Goal: Communication & Community: Answer question/provide support

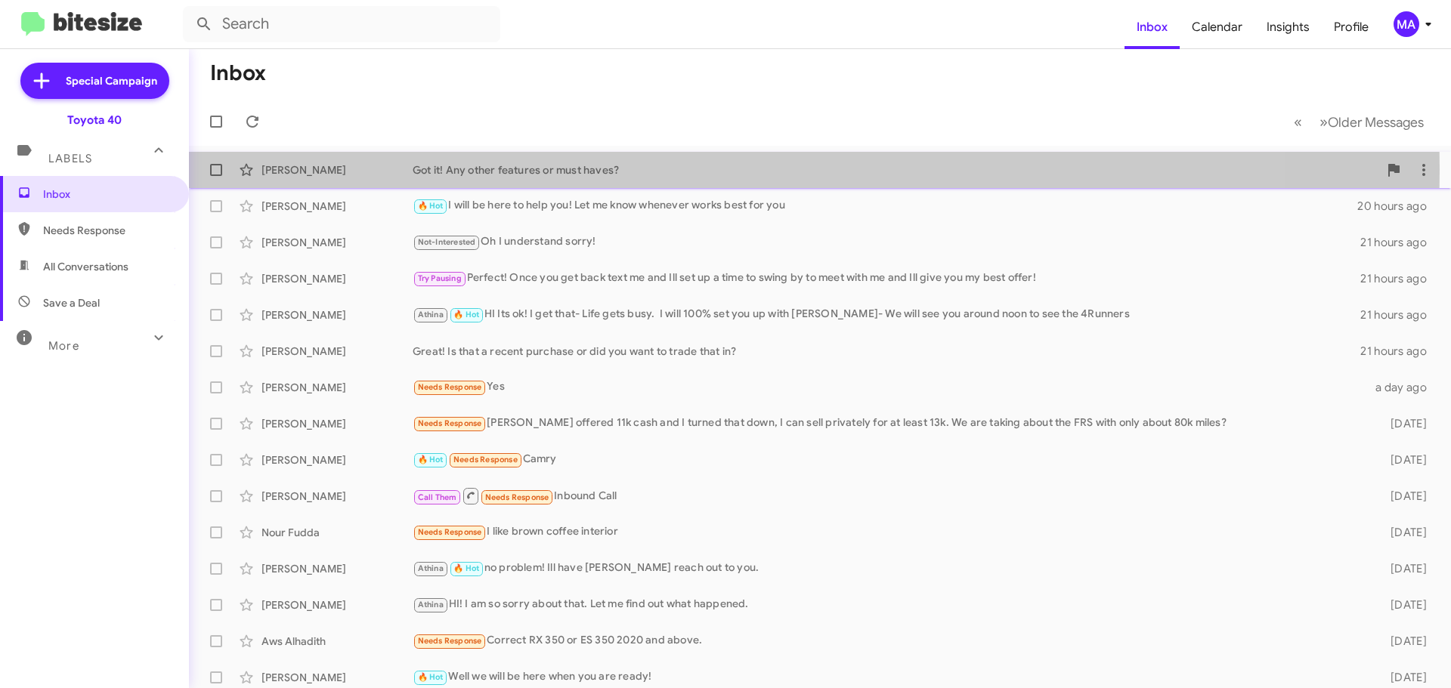
click at [594, 169] on div "Got it! Any other features or must haves?" at bounding box center [896, 169] width 966 height 15
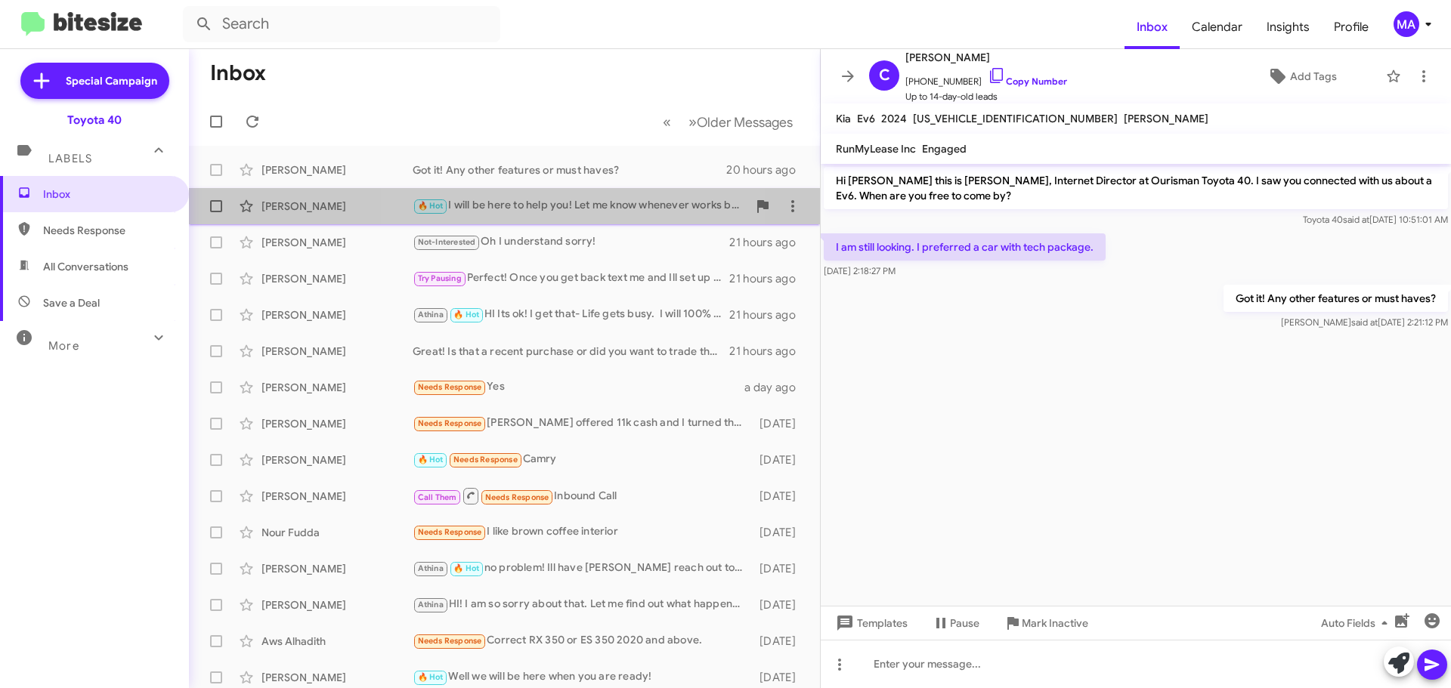
click at [573, 208] on div "🔥 Hot I will be here to help you! Let me know whenever works best for you" at bounding box center [580, 205] width 335 height 17
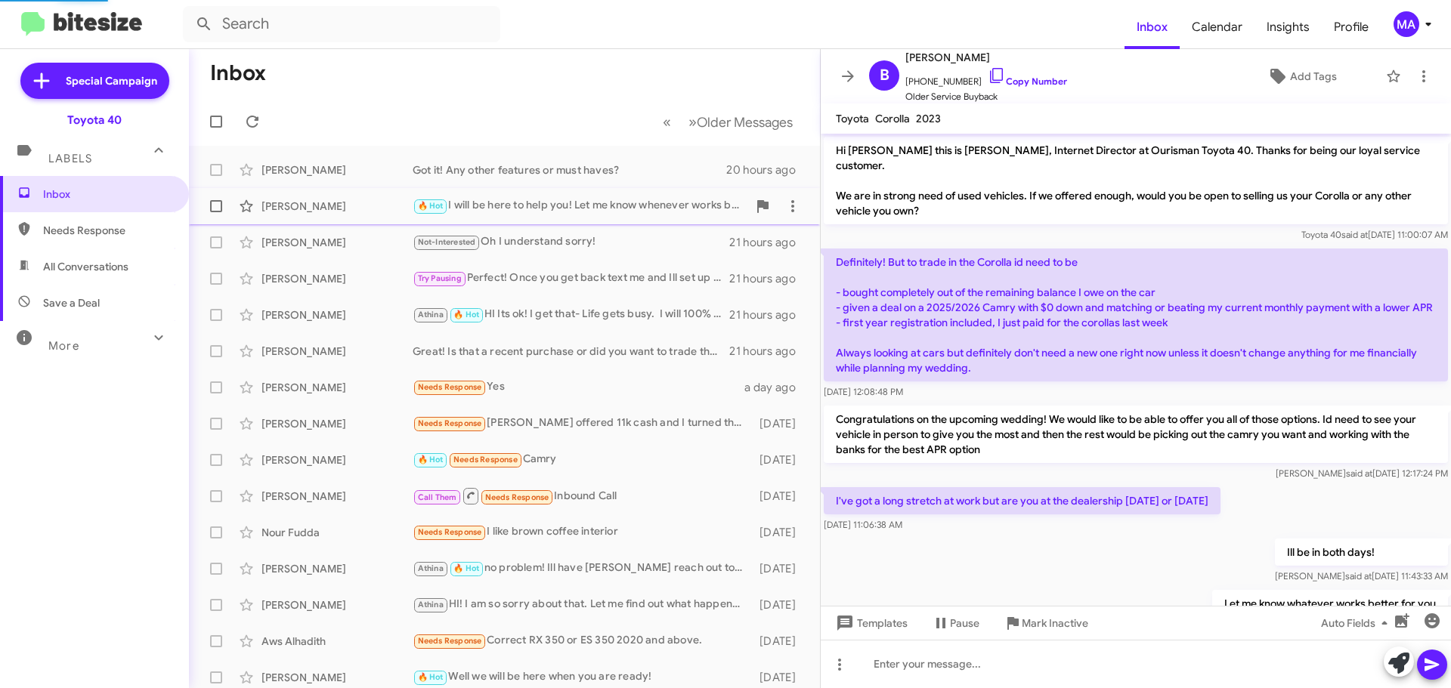
scroll to position [376, 0]
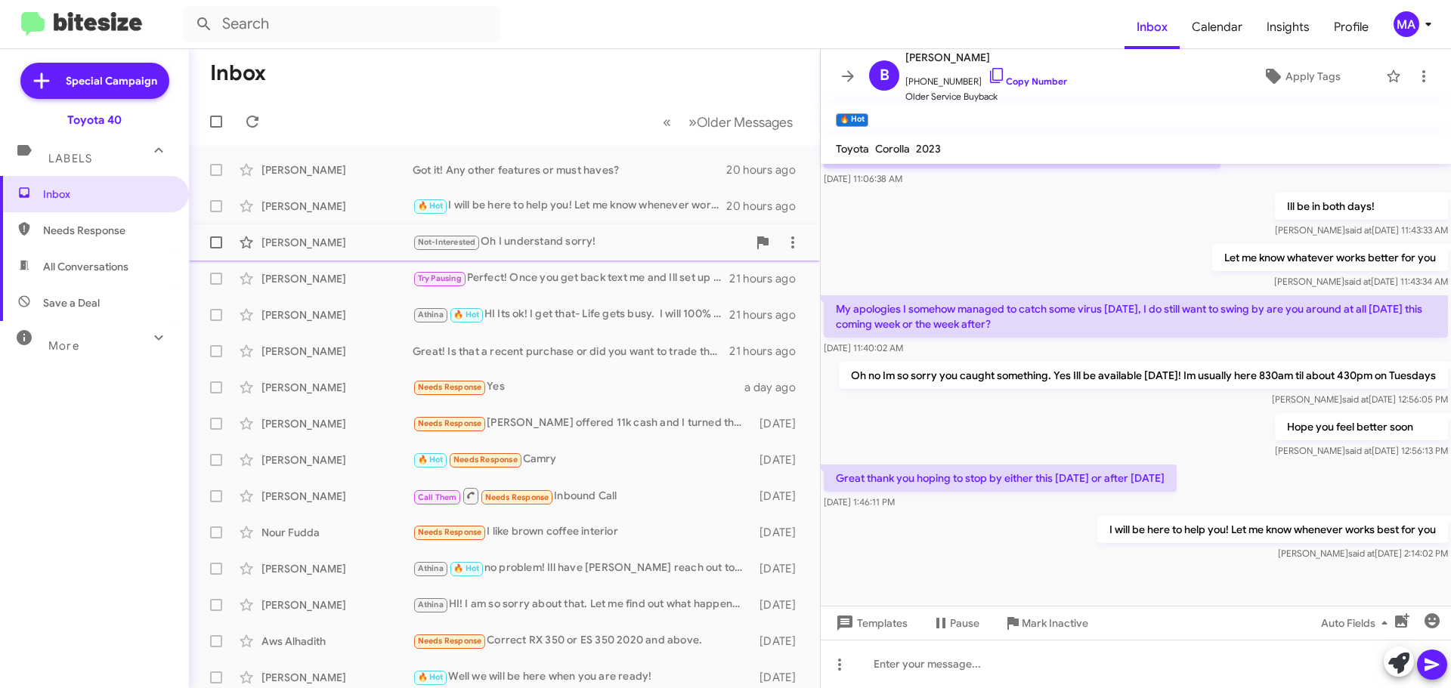
click at [580, 238] on div "Not-Interested Oh I understand sorry!" at bounding box center [580, 241] width 335 height 17
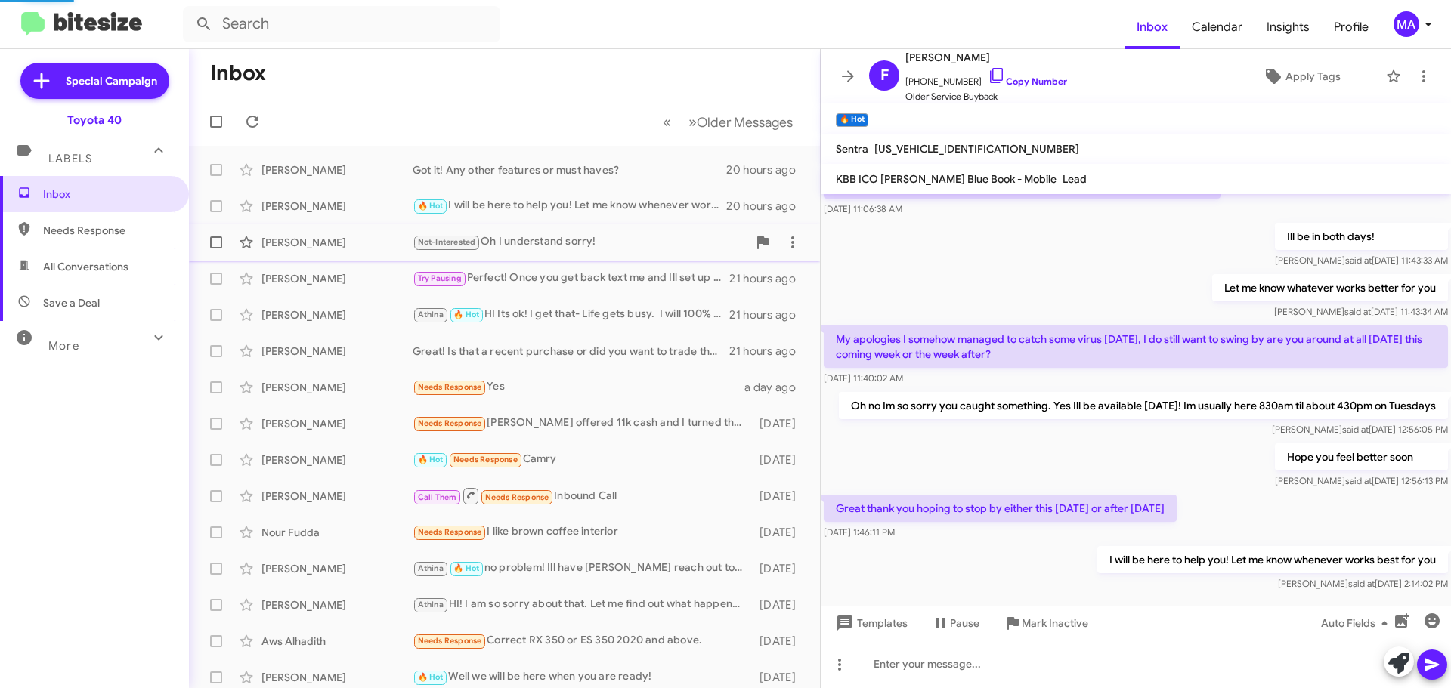
scroll to position [303, 0]
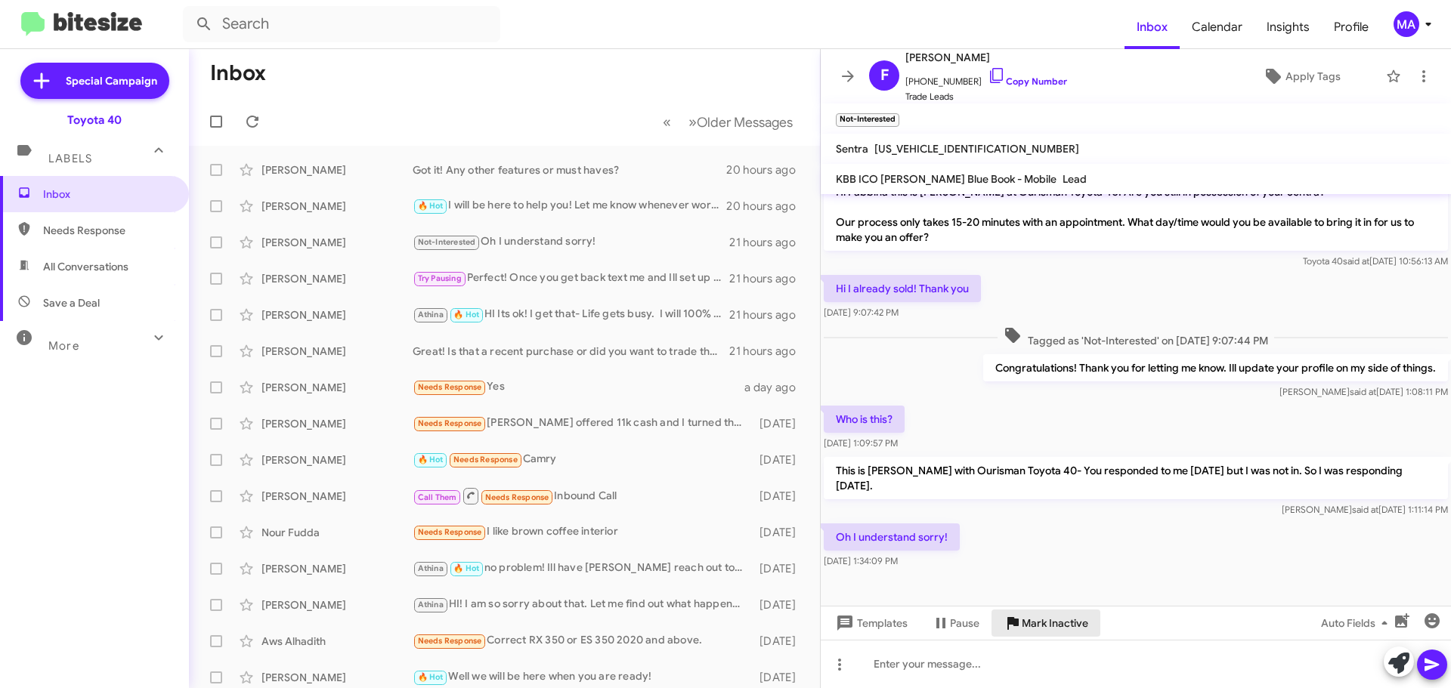
click at [1054, 617] on span "Mark Inactive" at bounding box center [1055, 623] width 66 height 27
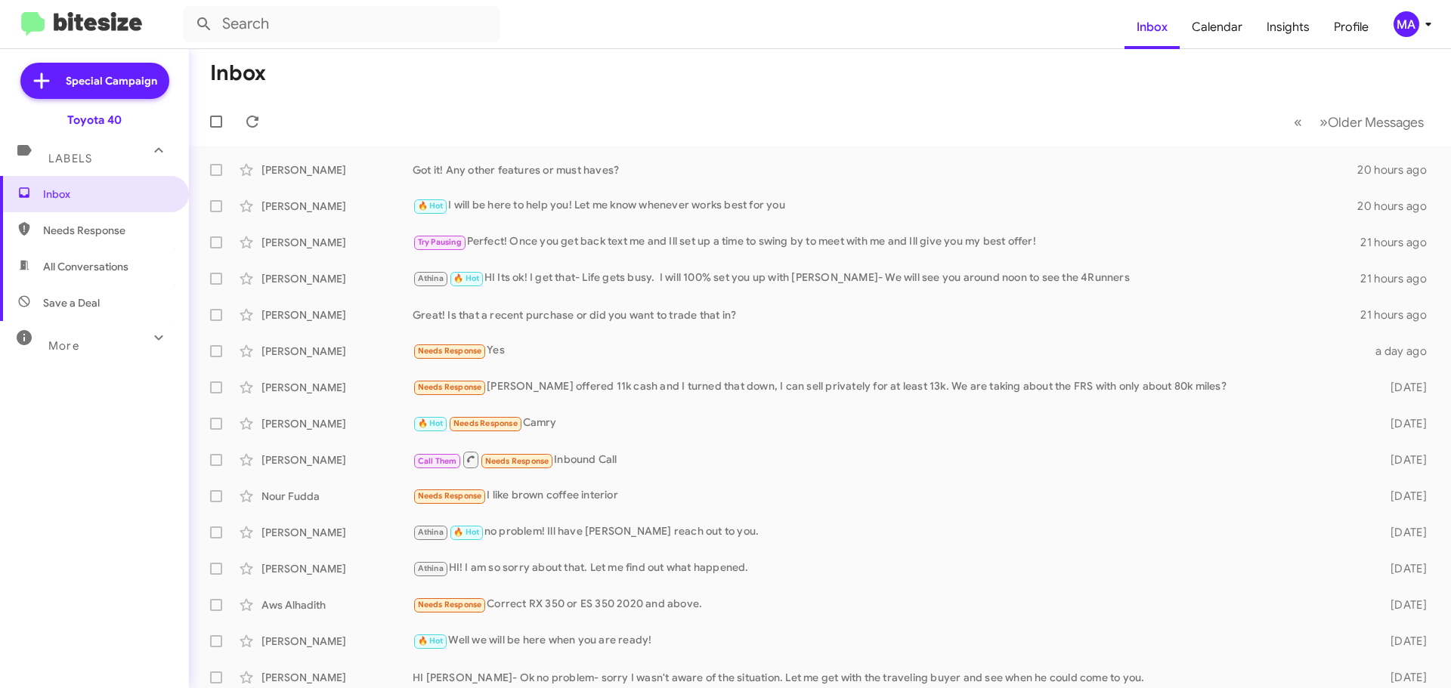
click at [60, 296] on span "Save a Deal" at bounding box center [71, 302] width 57 height 15
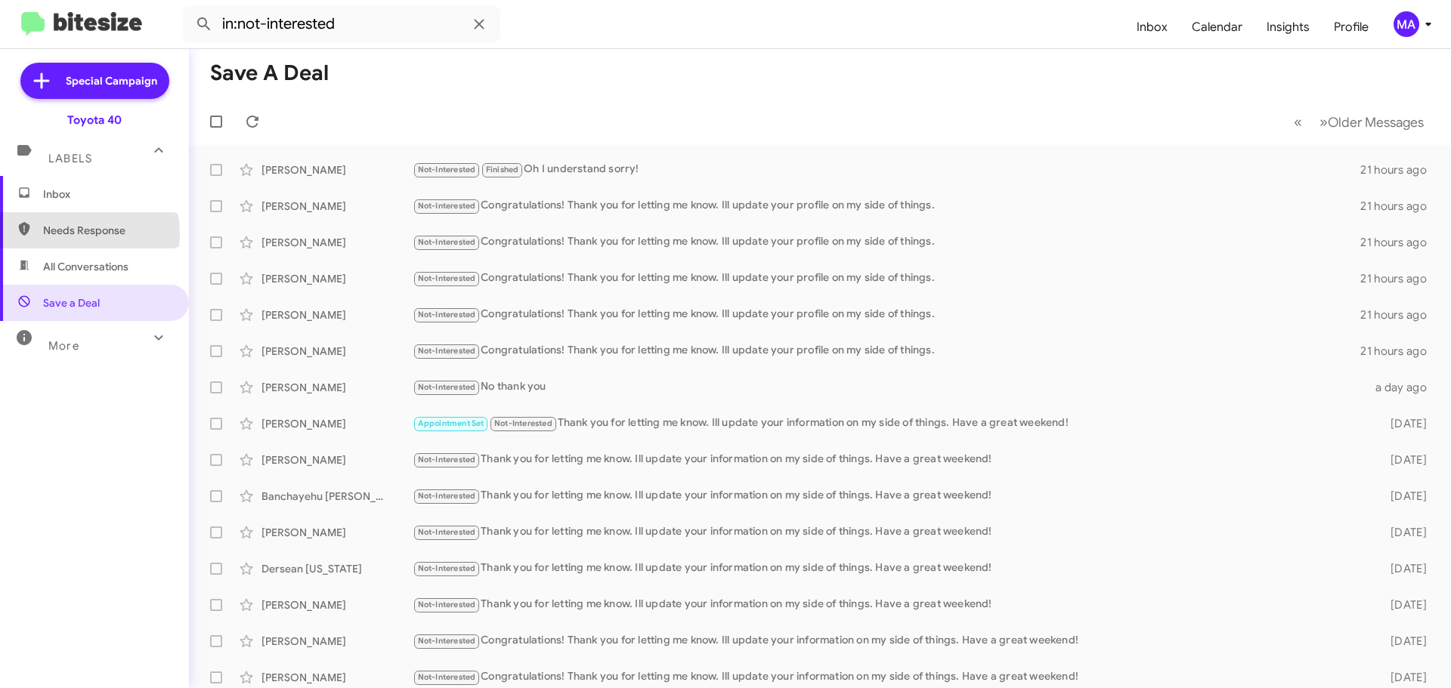
click at [52, 235] on span "Needs Response" at bounding box center [107, 230] width 128 height 15
type input "in:needs-response"
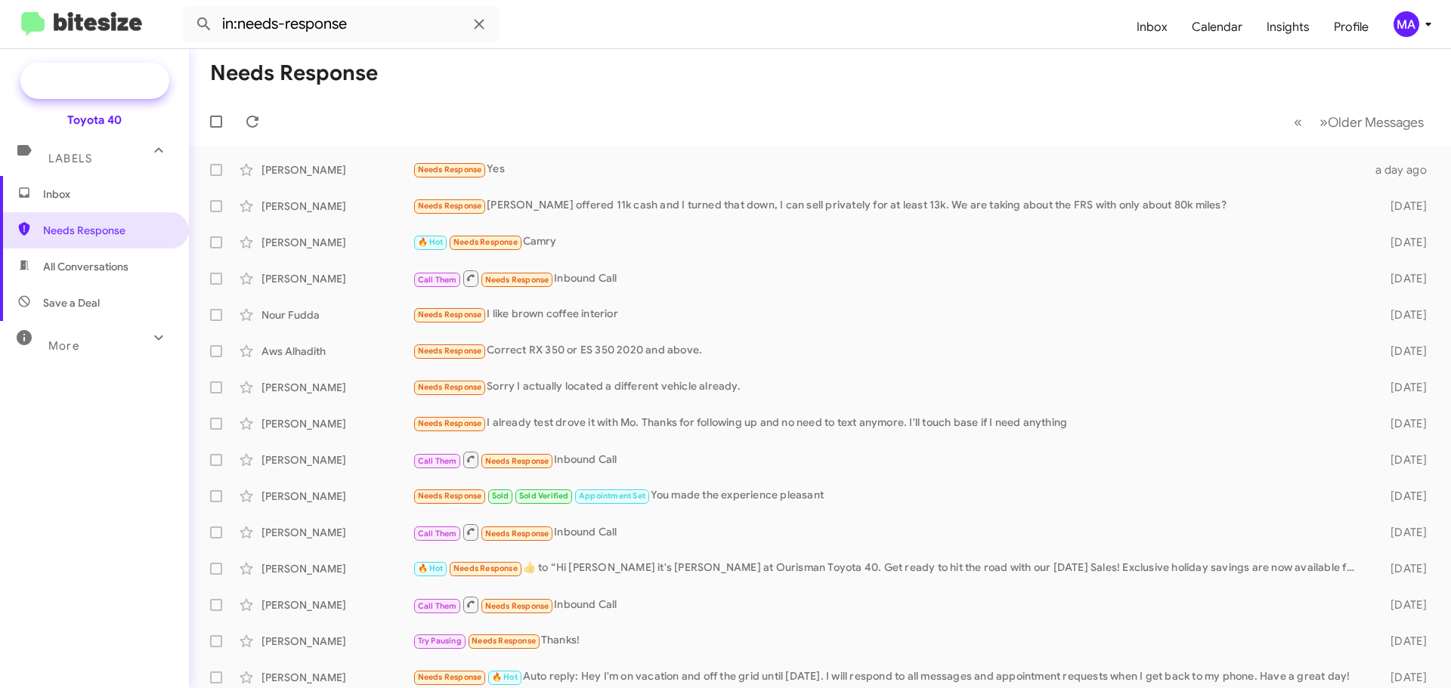
click at [94, 79] on span "Special Campaign" at bounding box center [111, 80] width 91 height 15
click at [1406, 23] on div "MA" at bounding box center [1406, 24] width 26 height 26
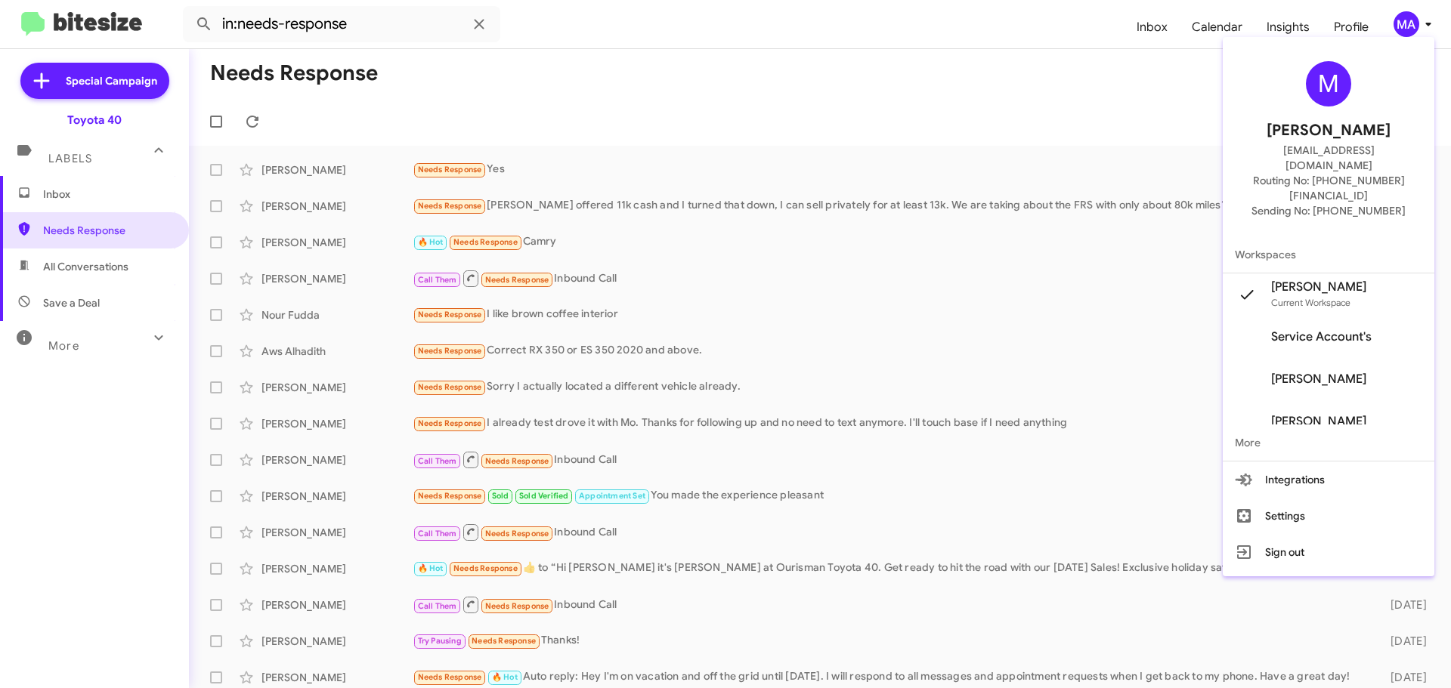
click at [66, 357] on div at bounding box center [725, 344] width 1451 height 688
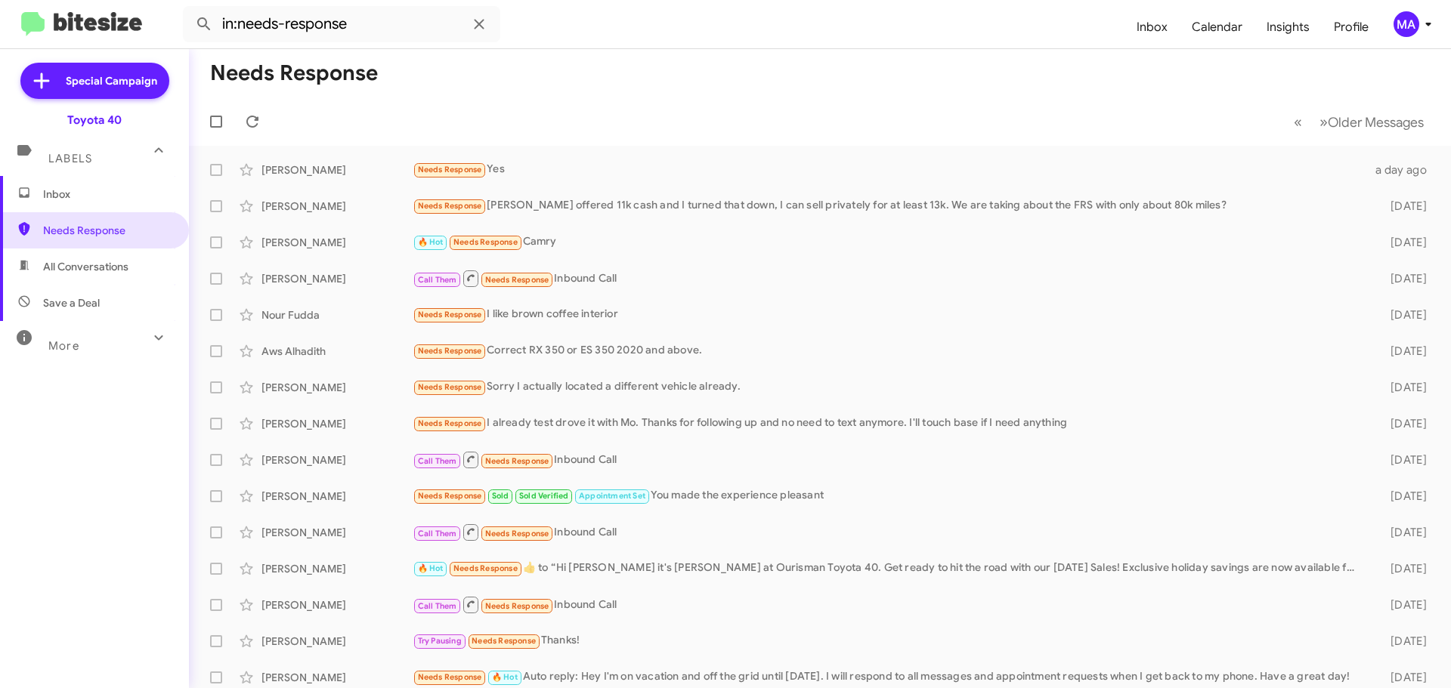
click at [66, 348] on span "More" at bounding box center [63, 346] width 31 height 14
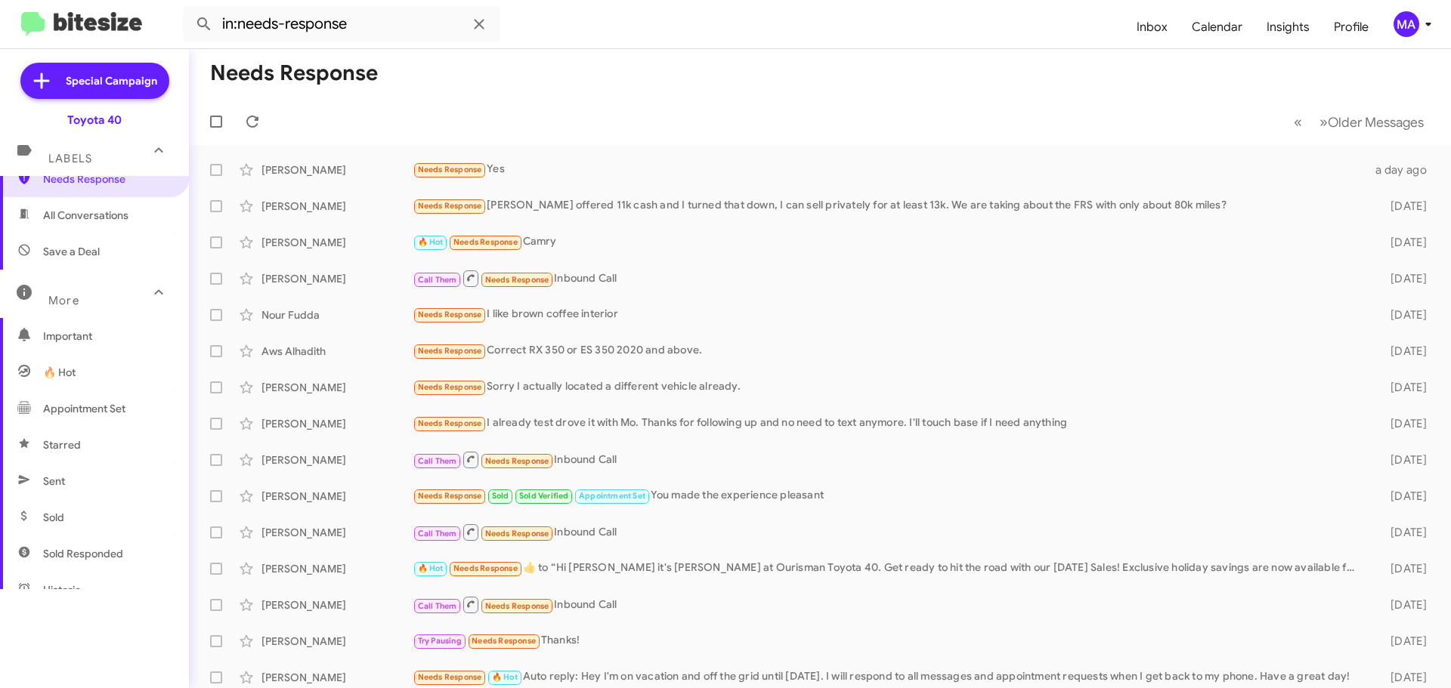
scroll to position [300, 0]
